Goal: Information Seeking & Learning: Learn about a topic

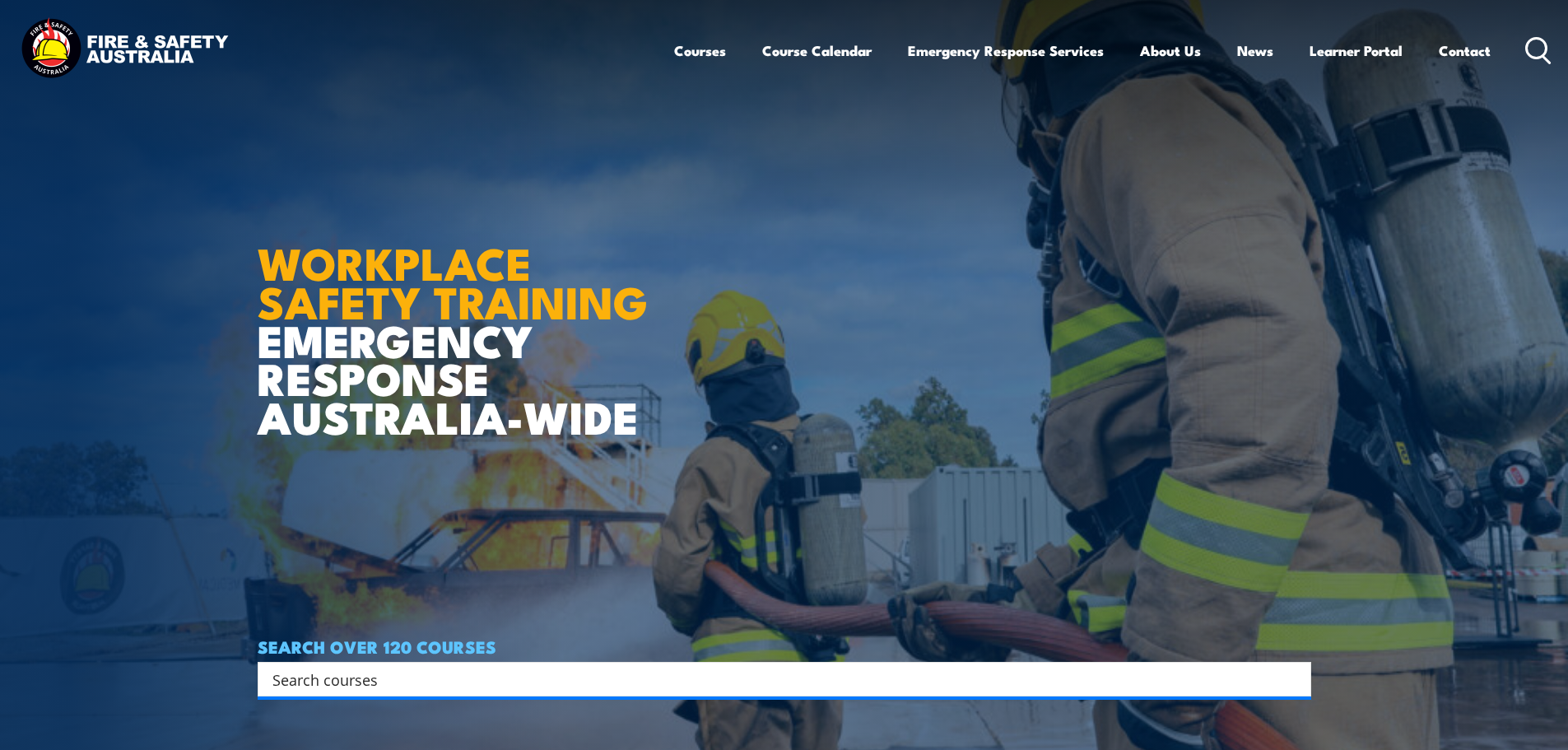
click at [1535, 59] on icon at bounding box center [1539, 50] width 27 height 28
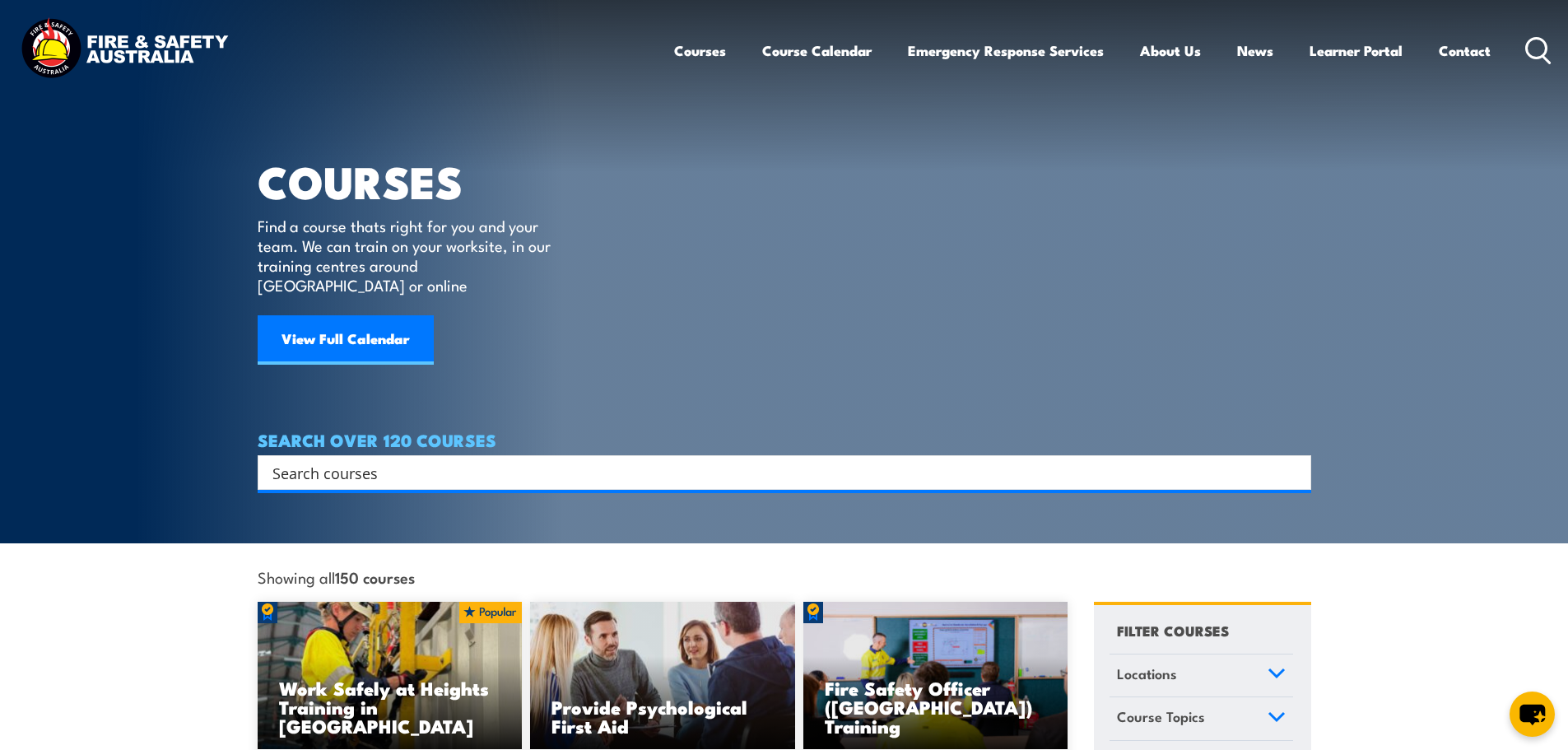
click at [360, 460] on input "Search input" at bounding box center [773, 473] width 1003 height 25
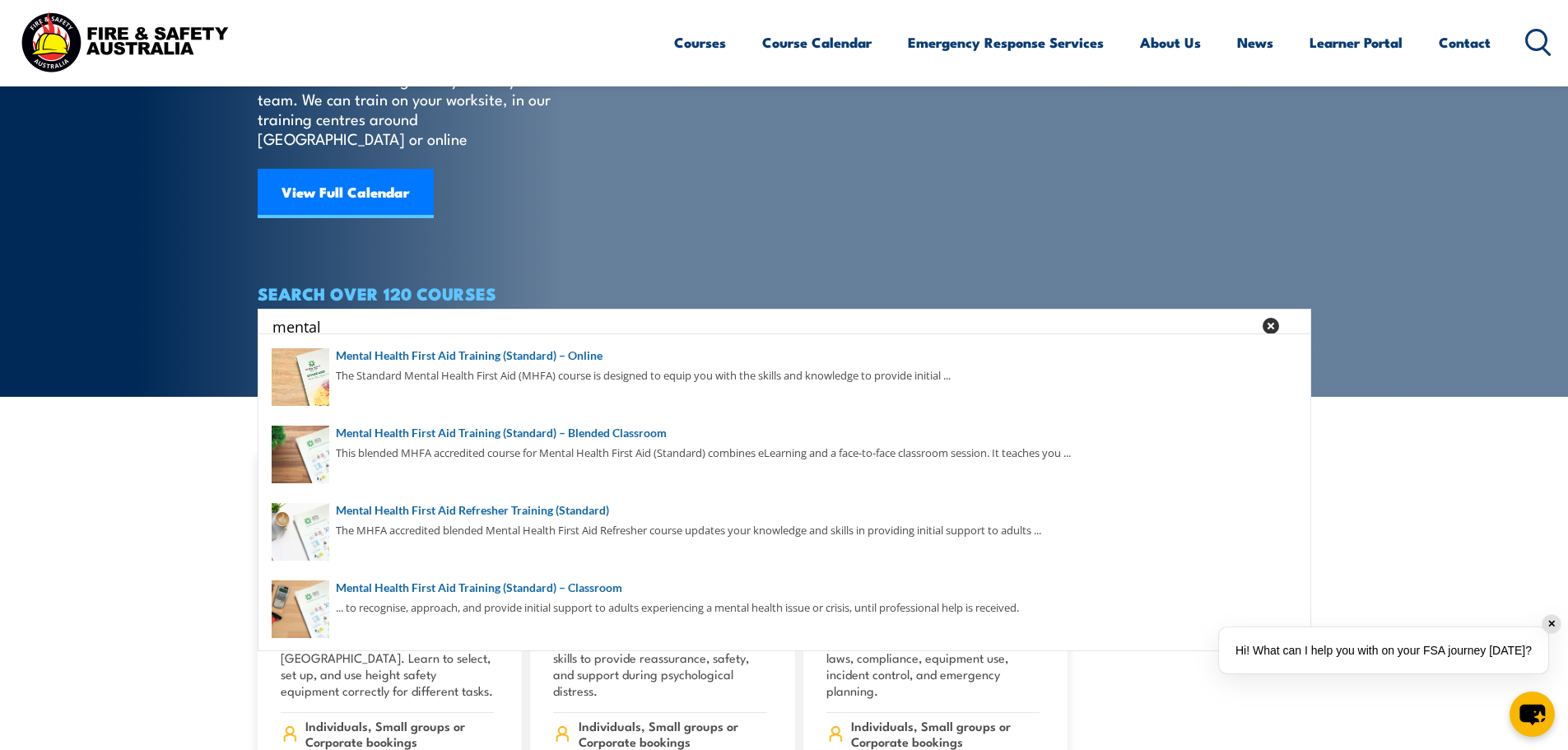
scroll to position [165, 0]
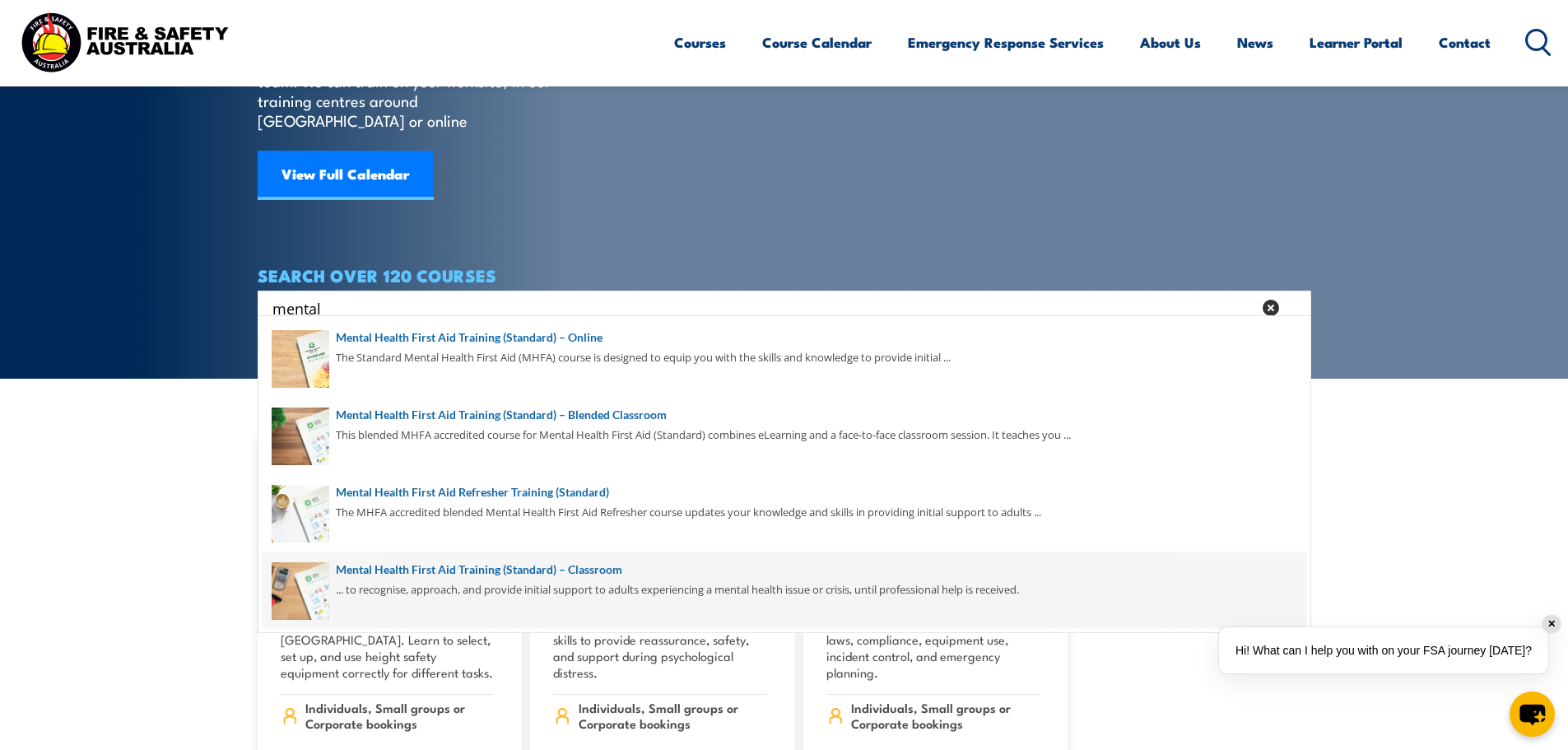
type input "mental"
click at [498, 583] on span at bounding box center [785, 590] width 1044 height 78
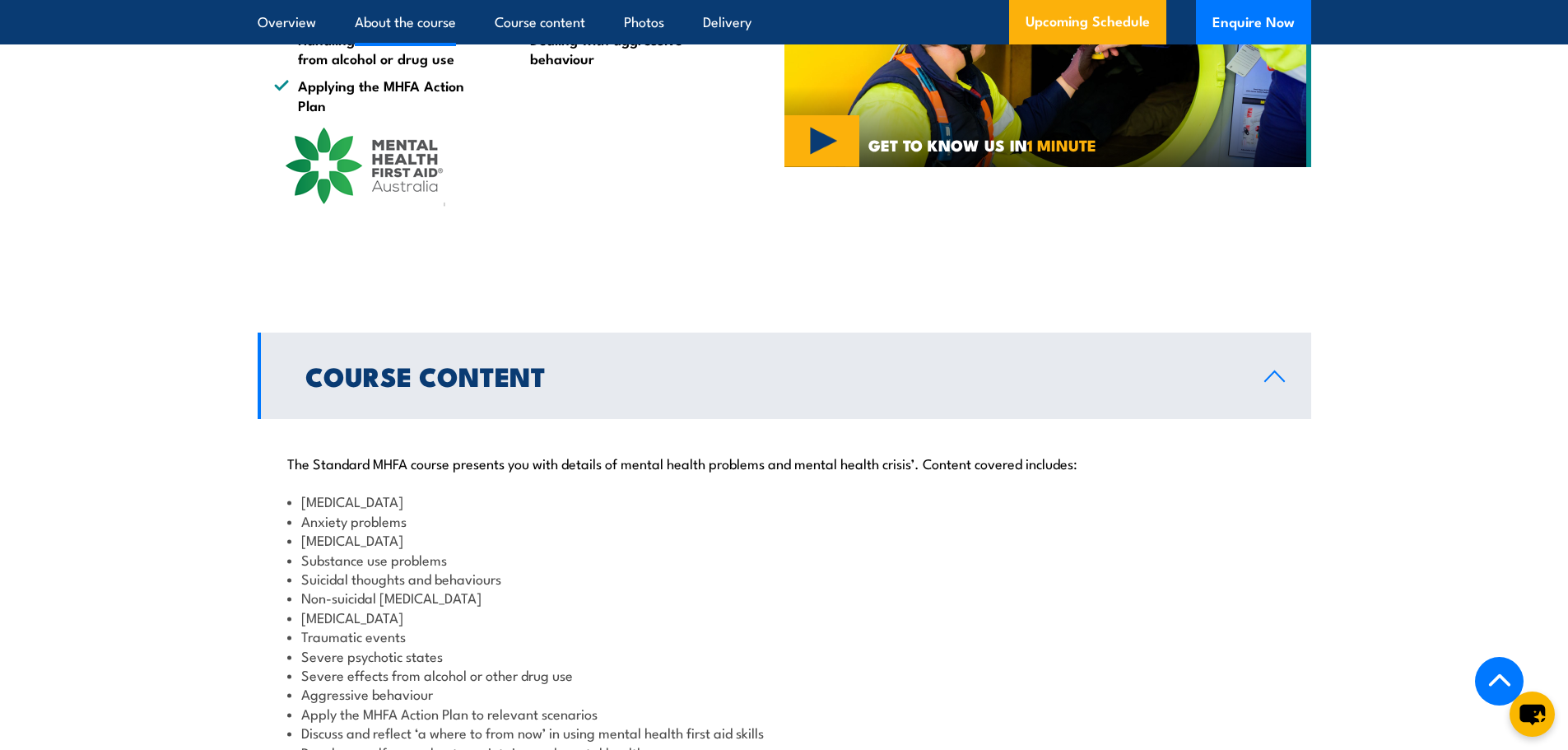
scroll to position [1564, 0]
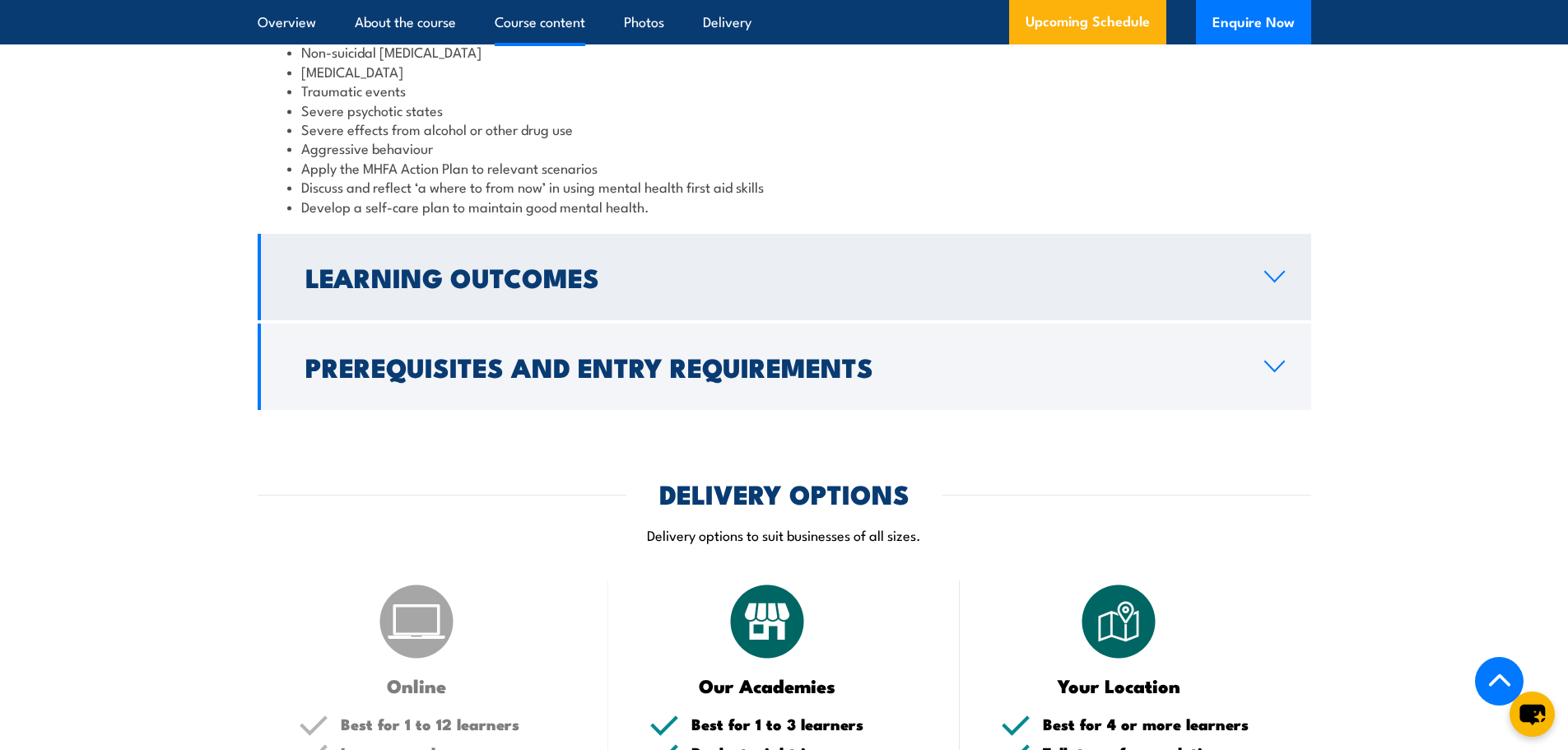
click at [503, 288] on h2 "Learning Outcomes" at bounding box center [771, 276] width 933 height 23
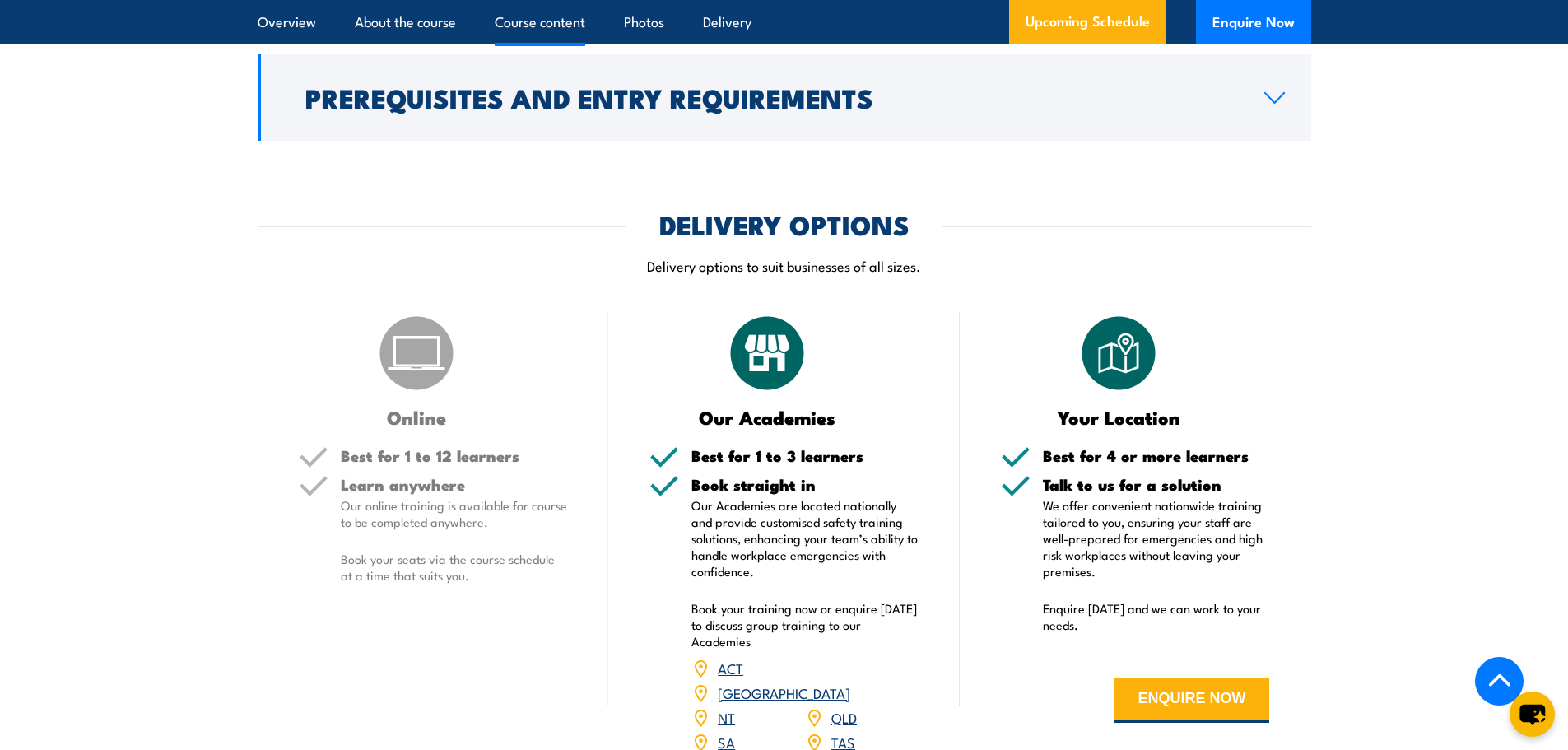
scroll to position [1740, 0]
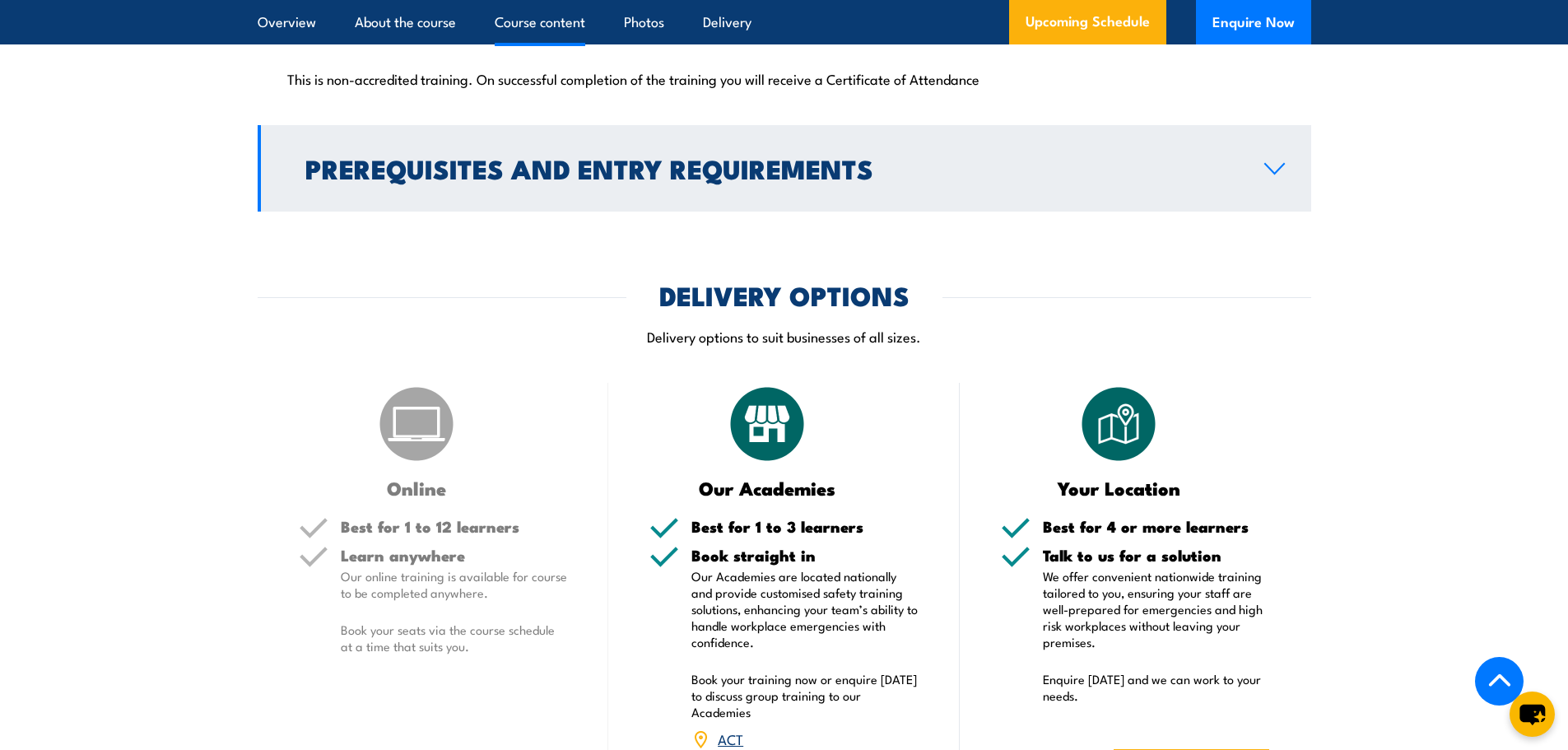
click at [523, 180] on h2 "Prerequisites and Entry Requirements" at bounding box center [771, 168] width 933 height 23
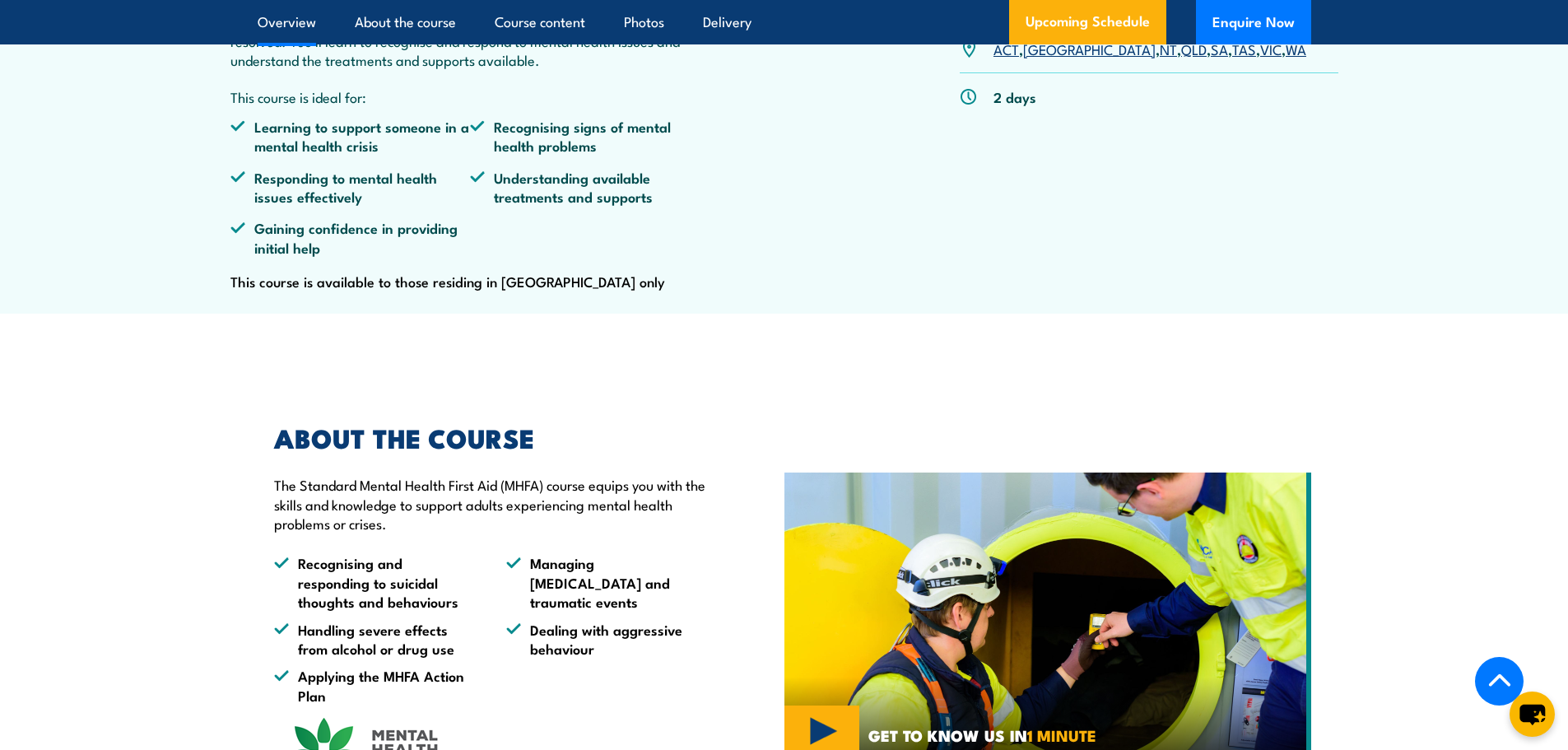
scroll to position [670, 0]
